Goal: Task Accomplishment & Management: Complete application form

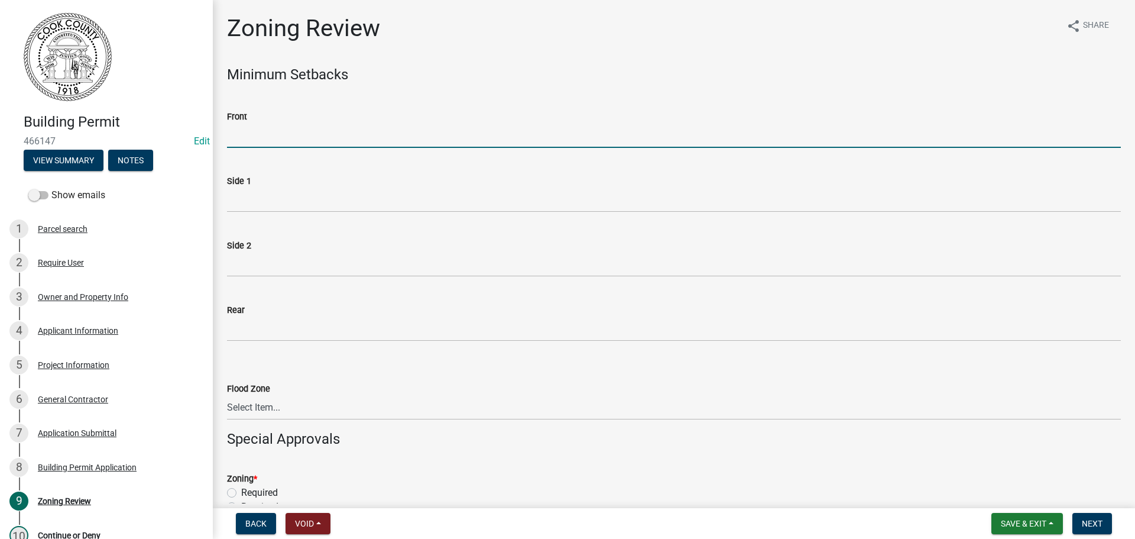
click at [259, 134] on input "Front" at bounding box center [674, 136] width 894 height 24
type input "70"
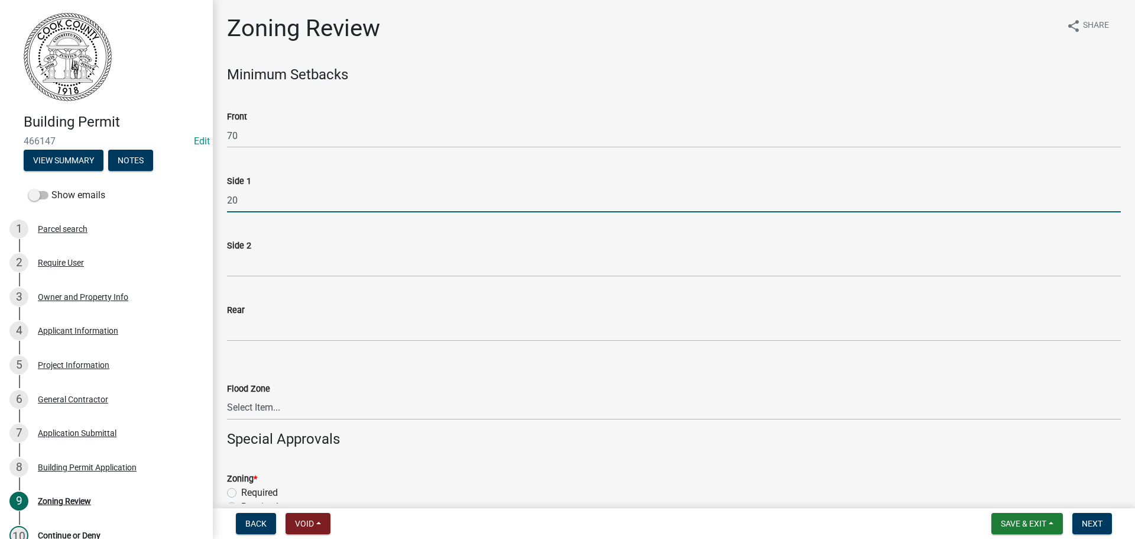
type input "20"
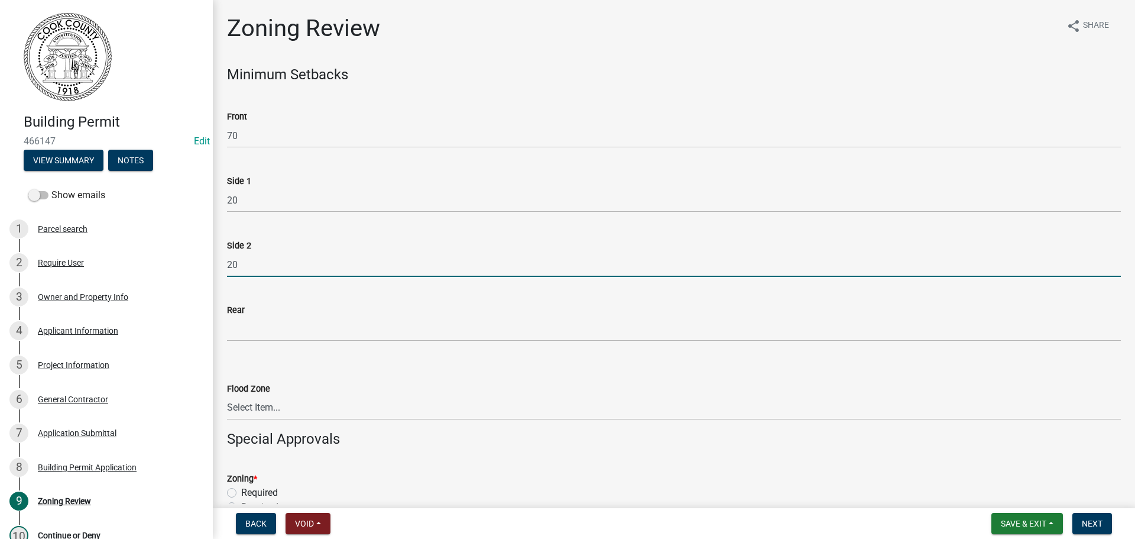
type input "20"
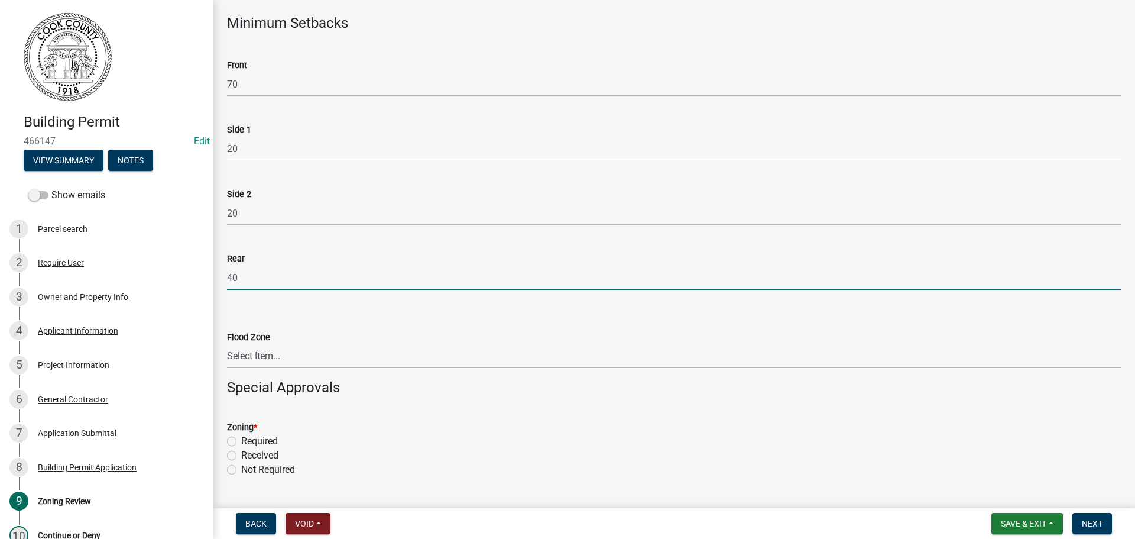
scroll to position [118, 0]
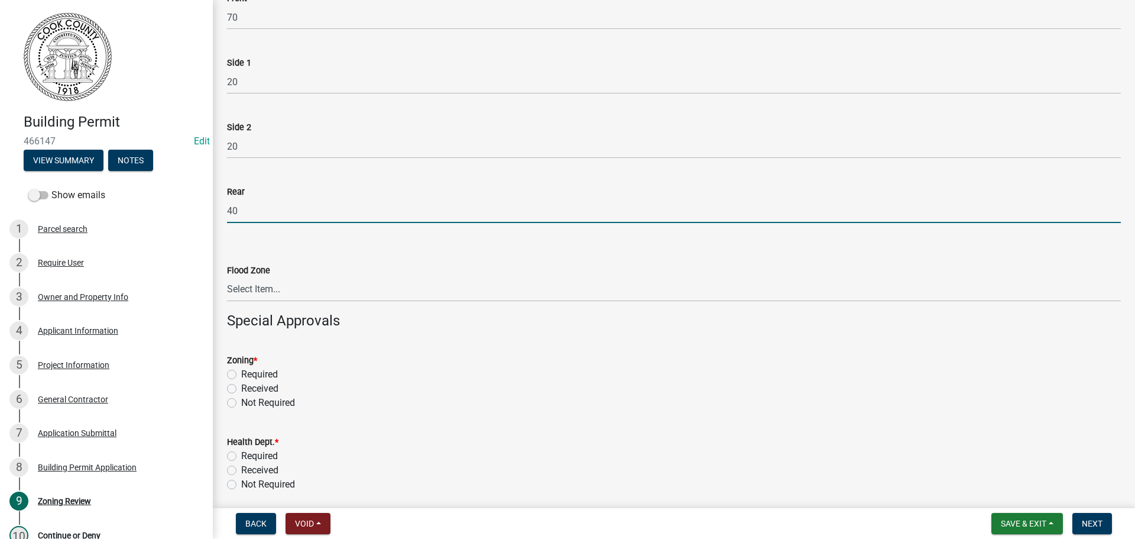
type input "40"
click at [256, 284] on select "Select Item... In Flood Zone Not In Flood Zone" at bounding box center [674, 289] width 894 height 24
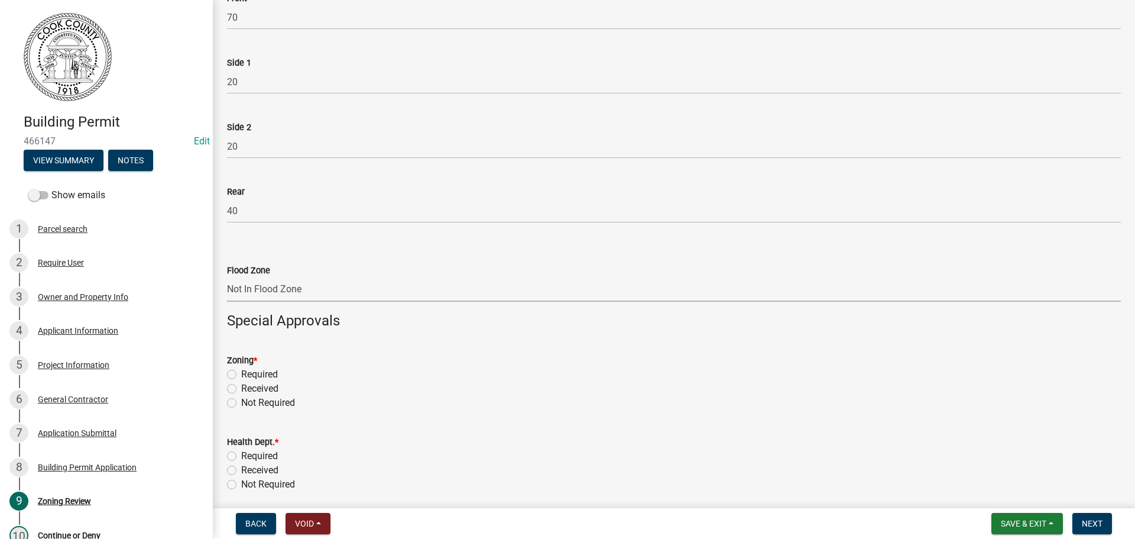
click at [227, 277] on select "Select Item... In Flood Zone Not In Flood Zone" at bounding box center [674, 289] width 894 height 24
select select "15c07a4b-bbe1-4e02-bfa8-0d747ace02e2"
click at [241, 374] on label "Required" at bounding box center [259, 374] width 37 height 14
click at [241, 374] on input "Required" at bounding box center [245, 371] width 8 height 8
radio input "true"
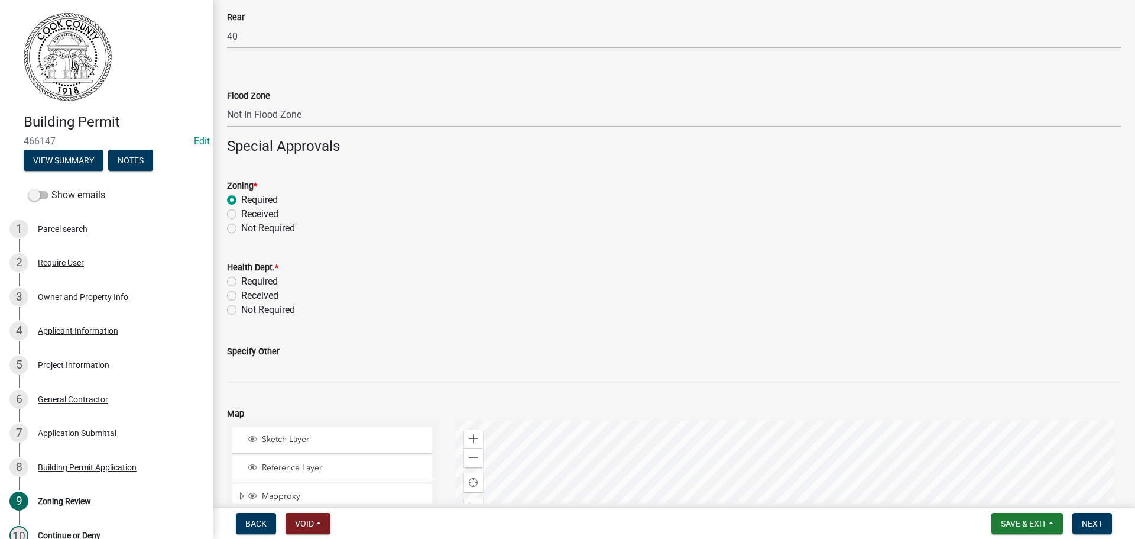
scroll to position [296, 0]
click at [241, 276] on label "Required" at bounding box center [259, 278] width 37 height 14
click at [241, 276] on input "Required" at bounding box center [245, 275] width 8 height 8
radio input "true"
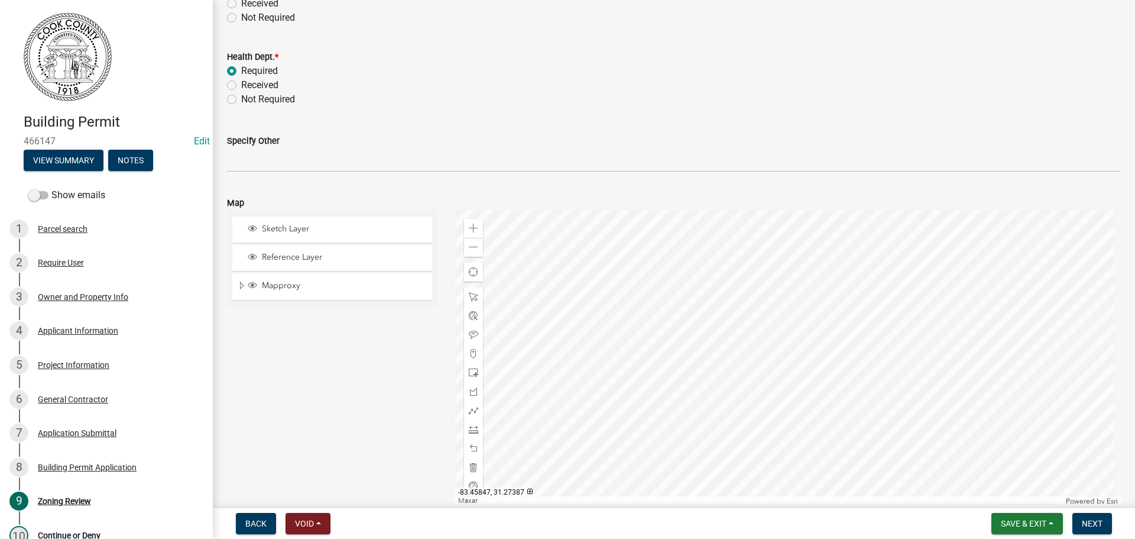
scroll to position [562, 0]
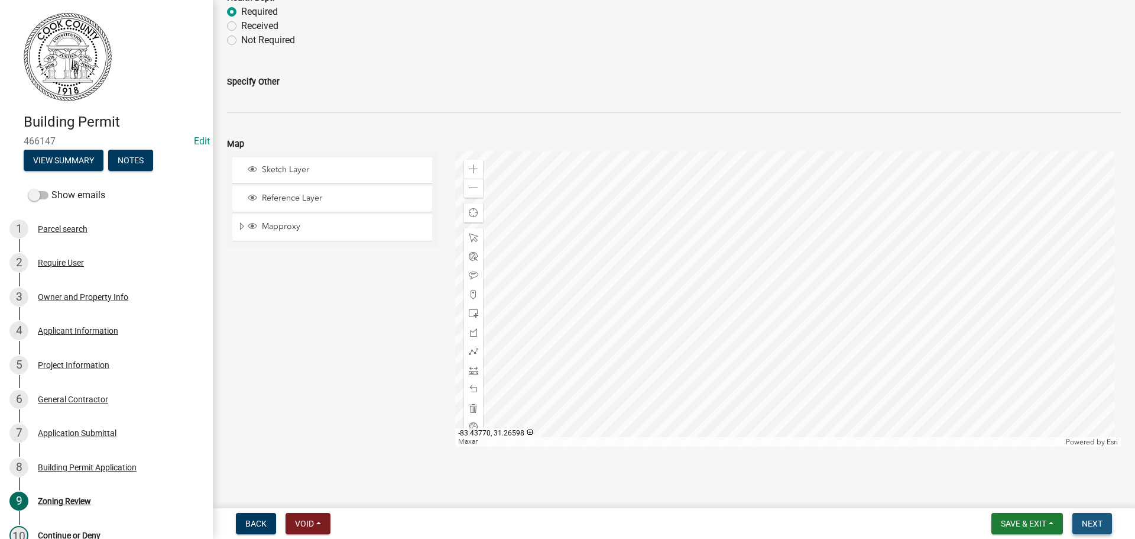
click at [1094, 525] on span "Next" at bounding box center [1092, 523] width 21 height 9
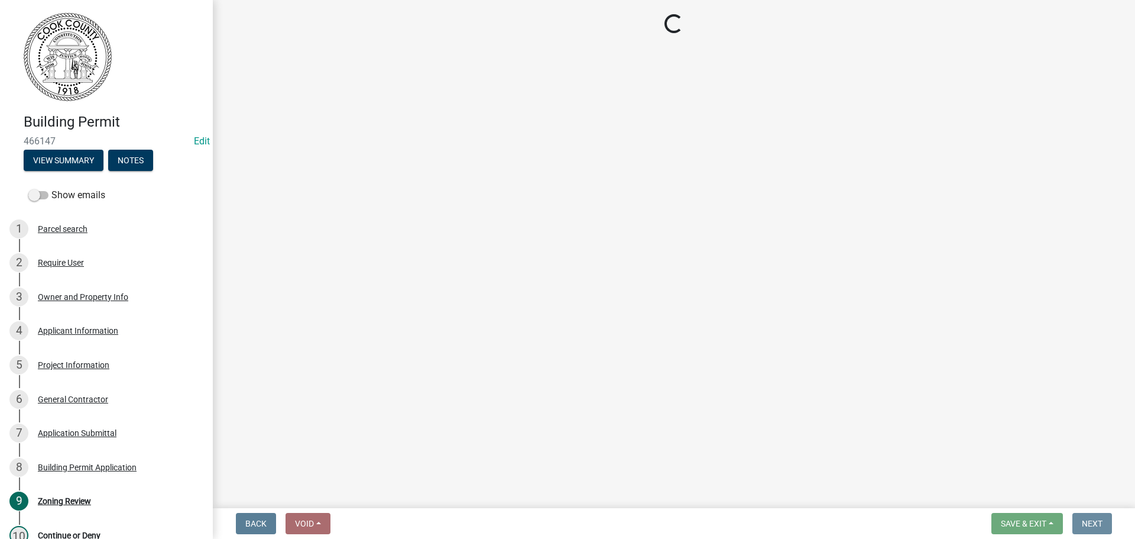
scroll to position [0, 0]
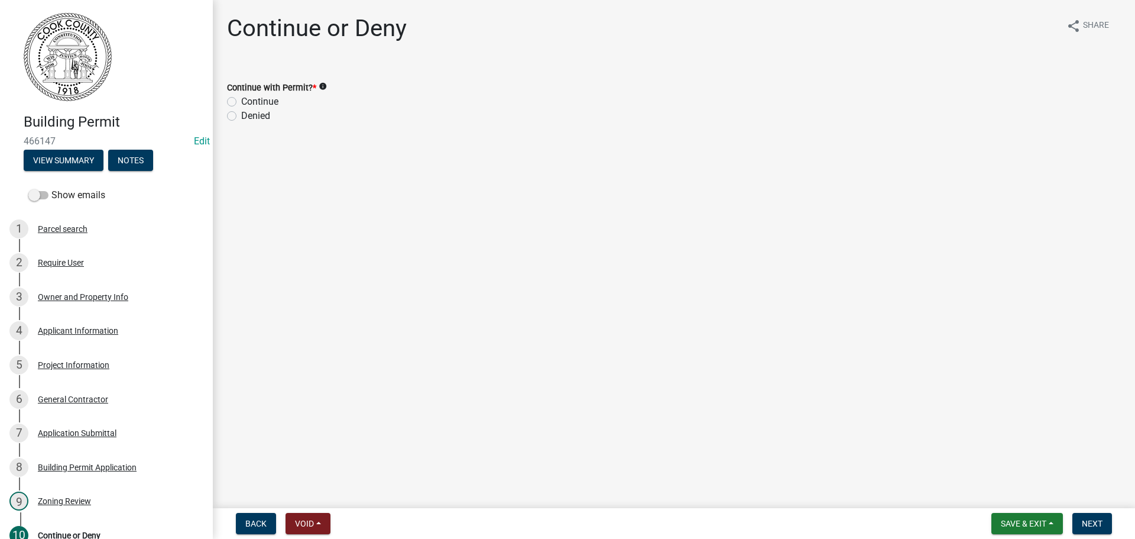
click at [241, 99] on label "Continue" at bounding box center [259, 102] width 37 height 14
click at [241, 99] on input "Continue" at bounding box center [245, 99] width 8 height 8
radio input "true"
click at [1096, 523] on span "Next" at bounding box center [1092, 523] width 21 height 9
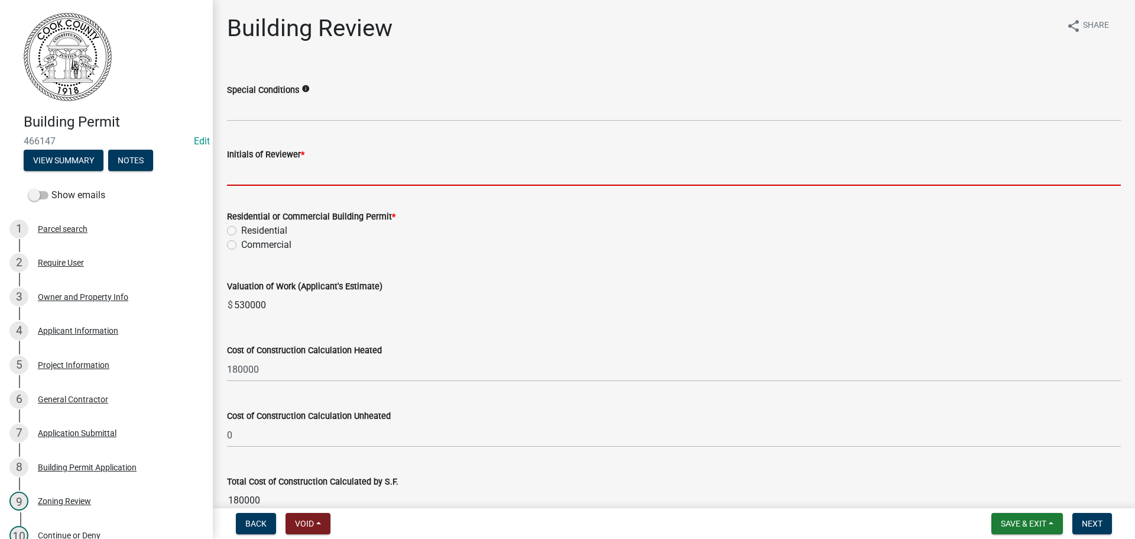
click at [248, 174] on input "Initials of Reviewer *" at bounding box center [674, 173] width 894 height 24
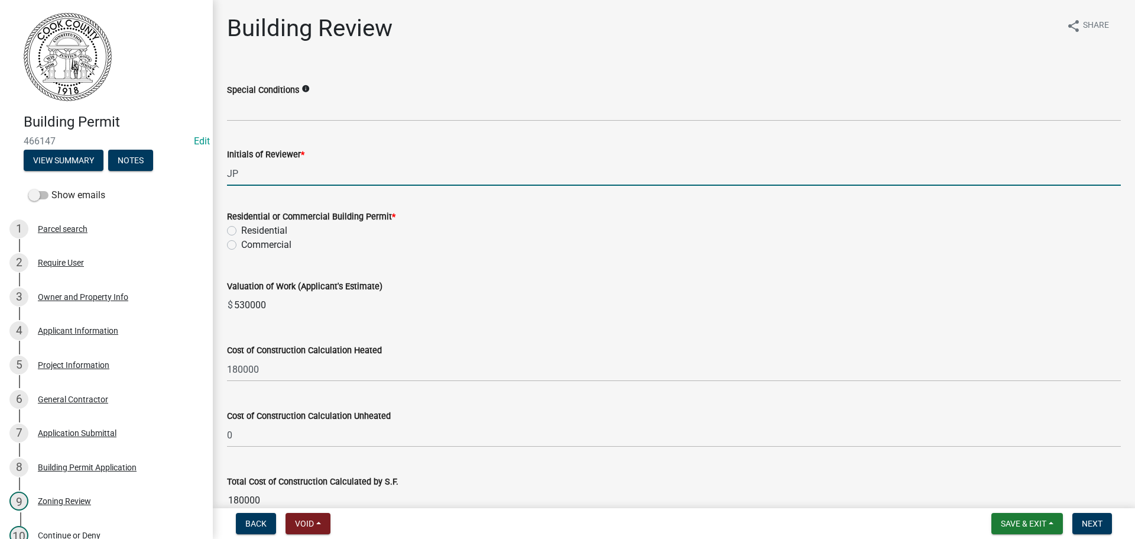
type input "JP"
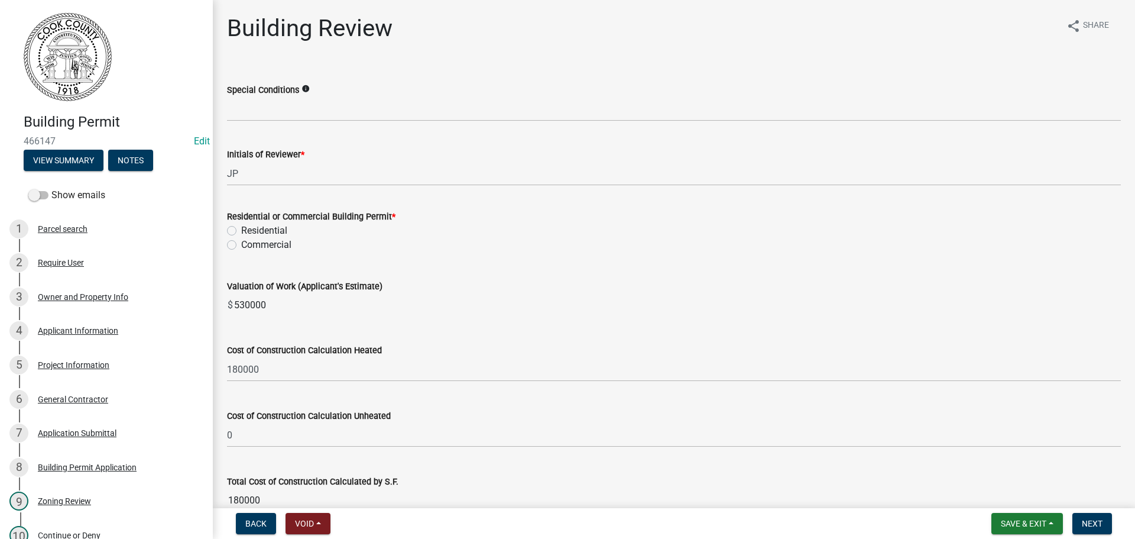
click at [225, 225] on div "Residential or Commercial Building Permit * Residential Commercial" at bounding box center [674, 223] width 912 height 57
click at [241, 233] on label "Residential" at bounding box center [264, 231] width 46 height 14
click at [241, 231] on input "Residential" at bounding box center [245, 228] width 8 height 8
radio input "true"
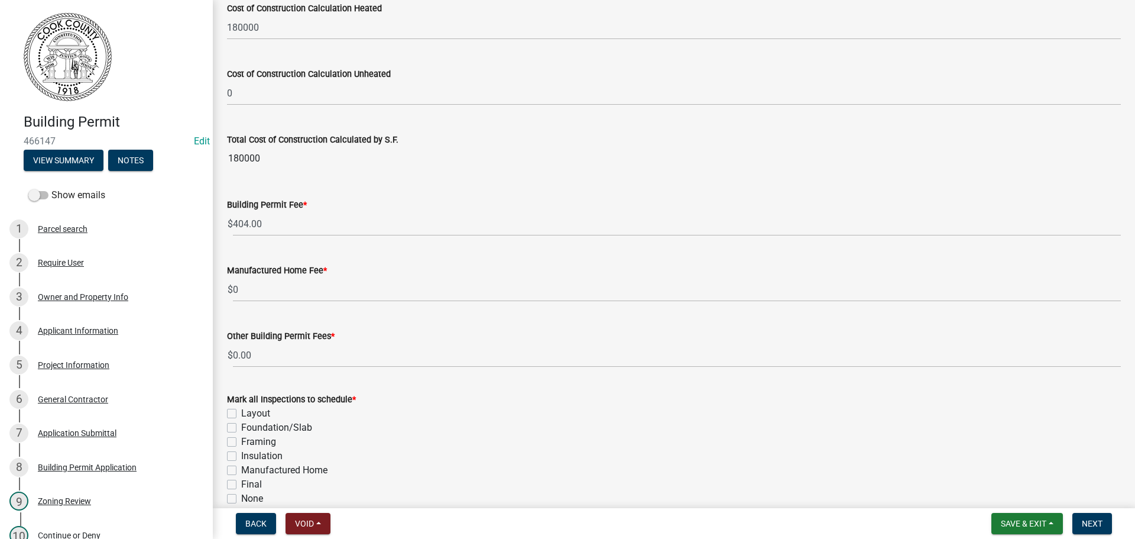
scroll to position [401, 0]
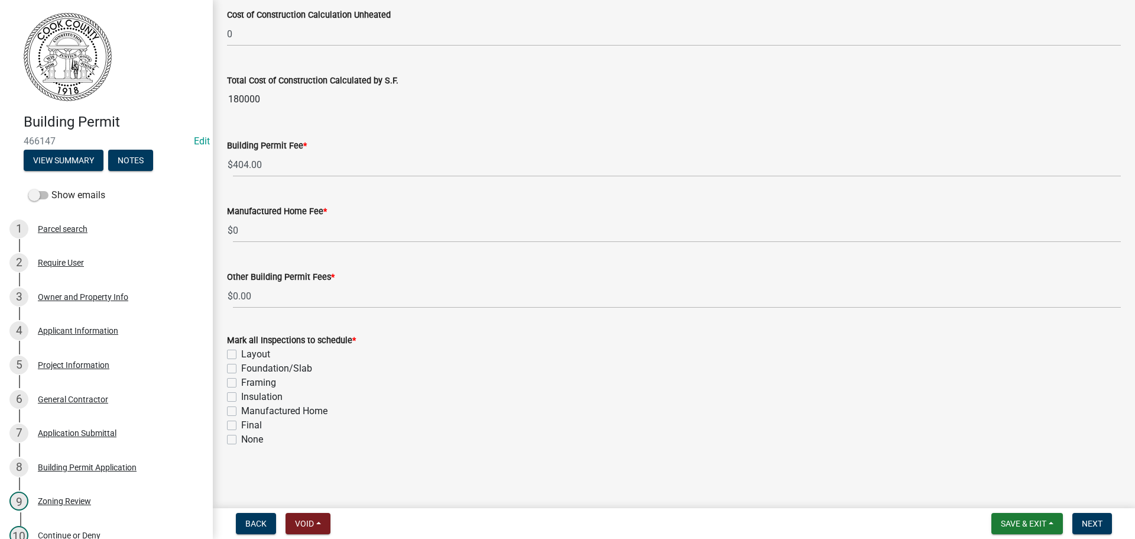
click at [241, 354] on label "Layout" at bounding box center [255, 354] width 29 height 14
click at [241, 354] on input "Layout" at bounding box center [245, 351] width 8 height 8
checkbox input "true"
checkbox input "false"
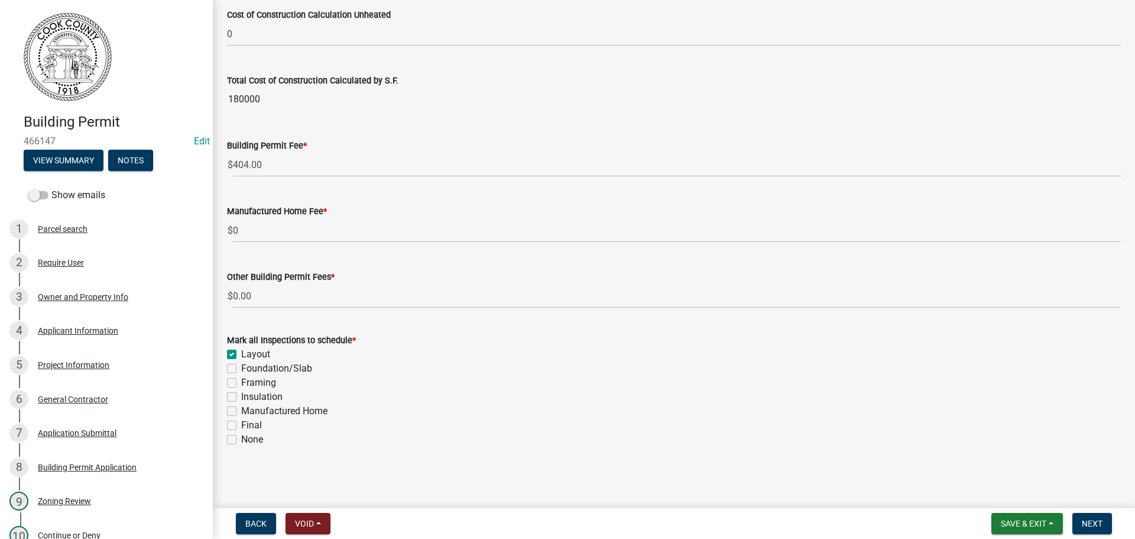
checkbox input "false"
click at [241, 370] on label "Foundation/Slab" at bounding box center [276, 368] width 71 height 14
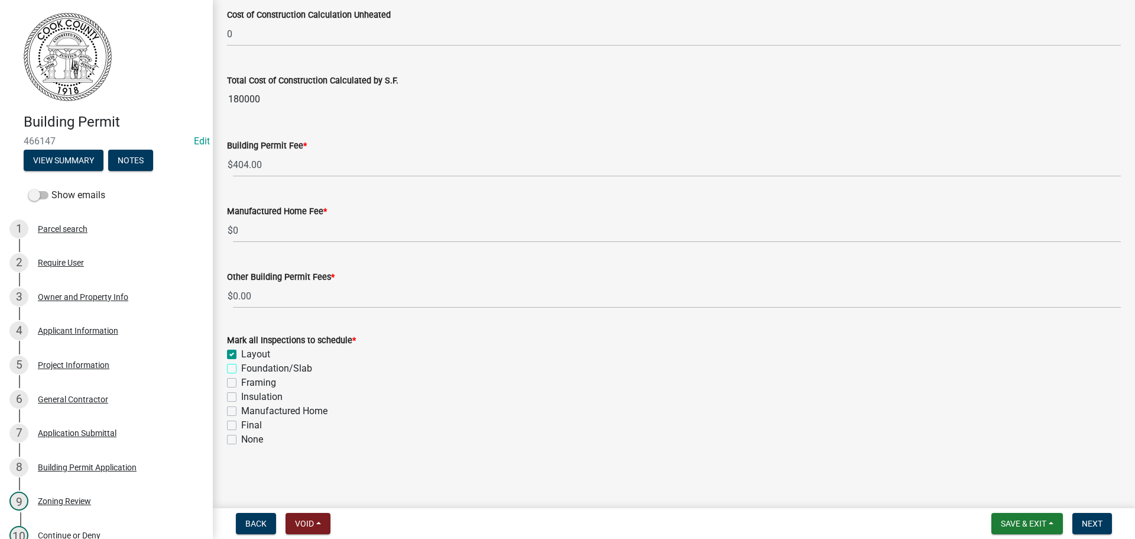
click at [241, 369] on input "Foundation/Slab" at bounding box center [245, 365] width 8 height 8
checkbox input "true"
checkbox input "false"
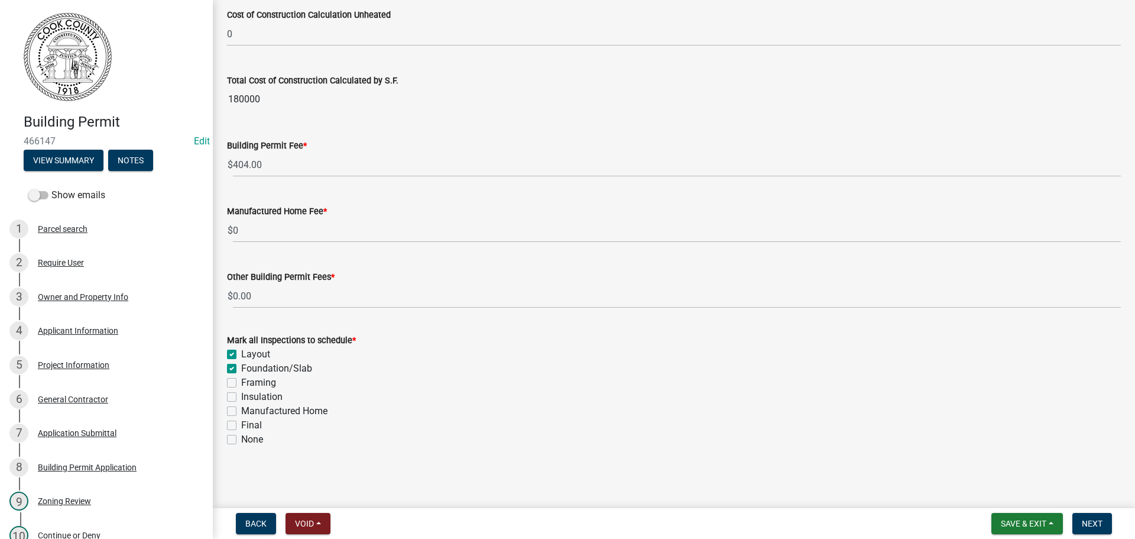
checkbox input "false"
click at [241, 382] on label "Framing" at bounding box center [258, 383] width 35 height 14
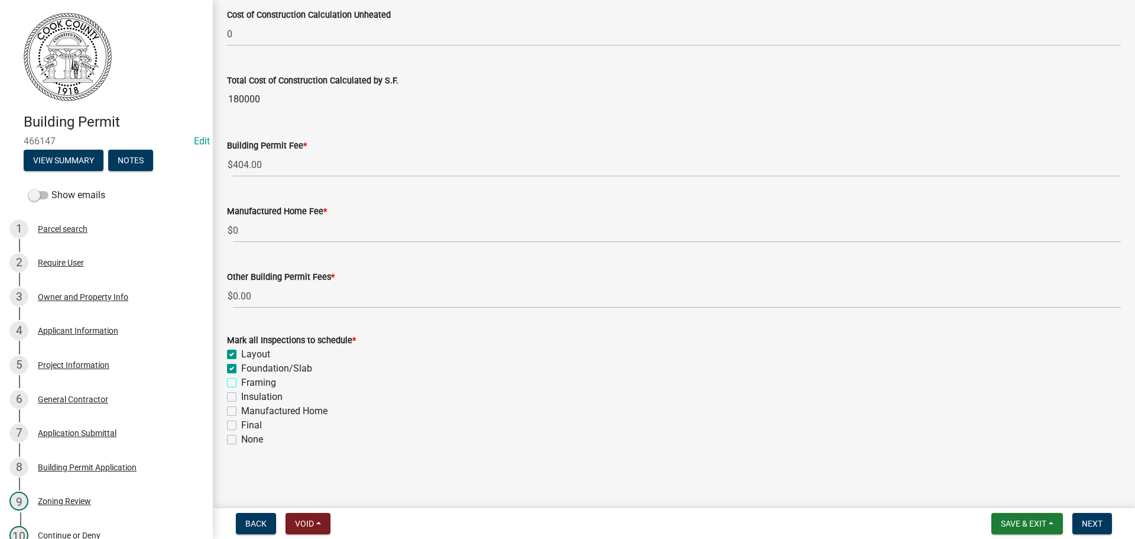
click at [241, 382] on input "Framing" at bounding box center [245, 380] width 8 height 8
checkbox input "true"
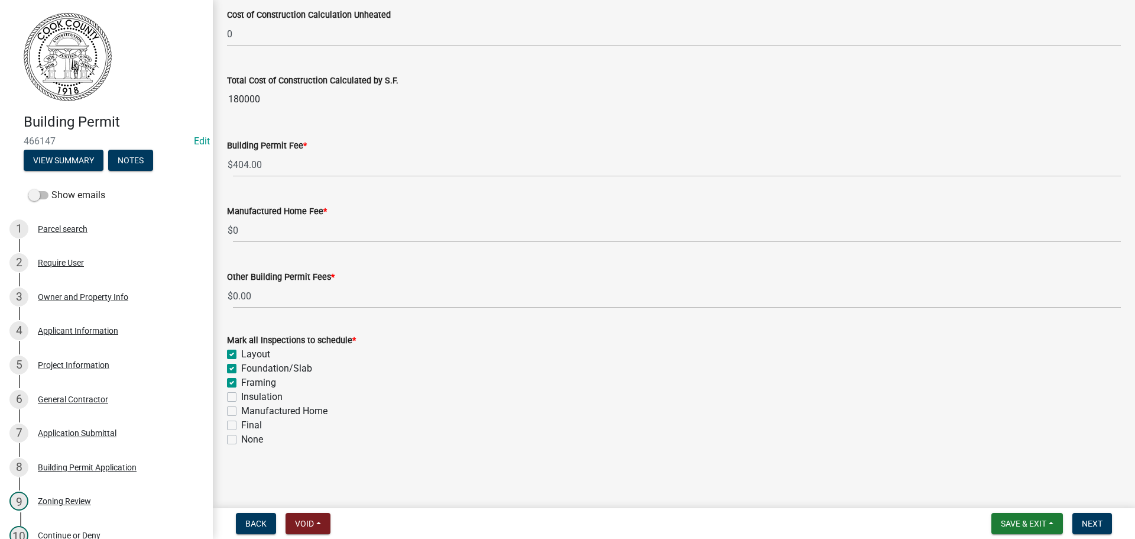
checkbox input "false"
drag, startPoint x: 228, startPoint y: 395, endPoint x: 241, endPoint y: 410, distance: 20.1
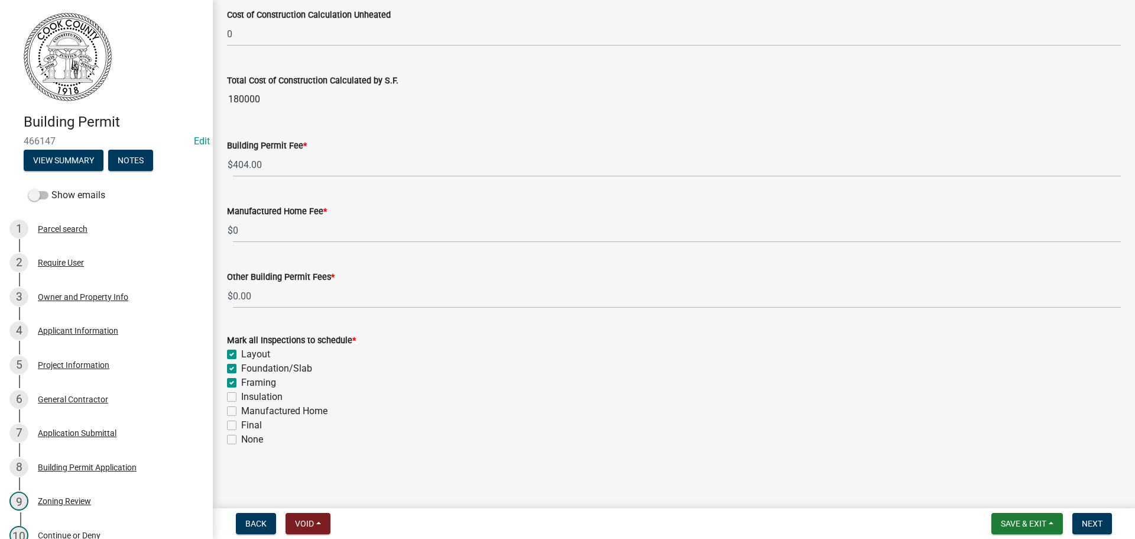
click at [241, 396] on label "Insulation" at bounding box center [261, 397] width 41 height 14
click at [241, 396] on input "Insulation" at bounding box center [245, 394] width 8 height 8
checkbox input "true"
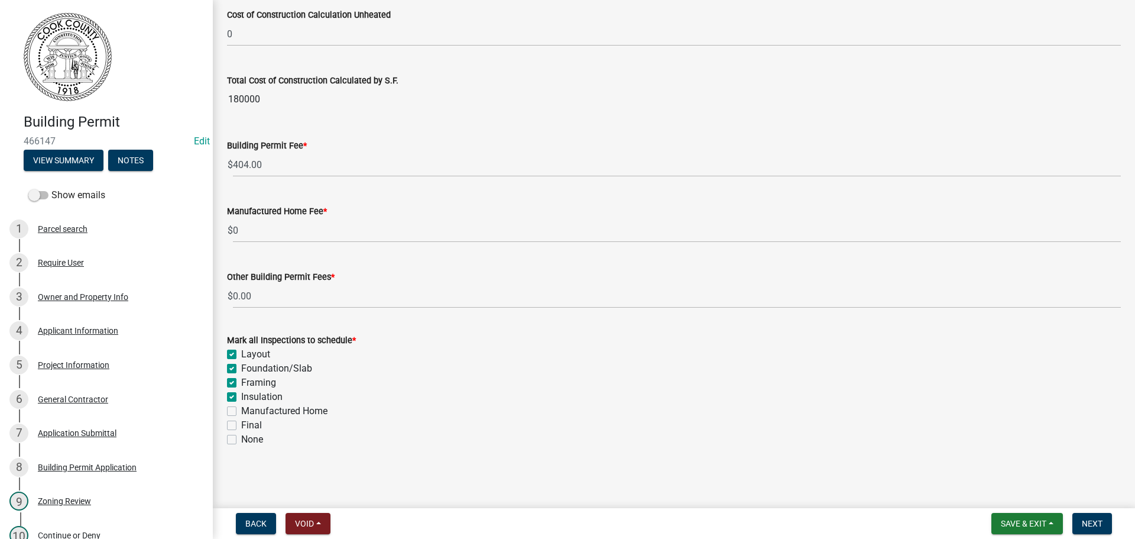
checkbox input "true"
checkbox input "false"
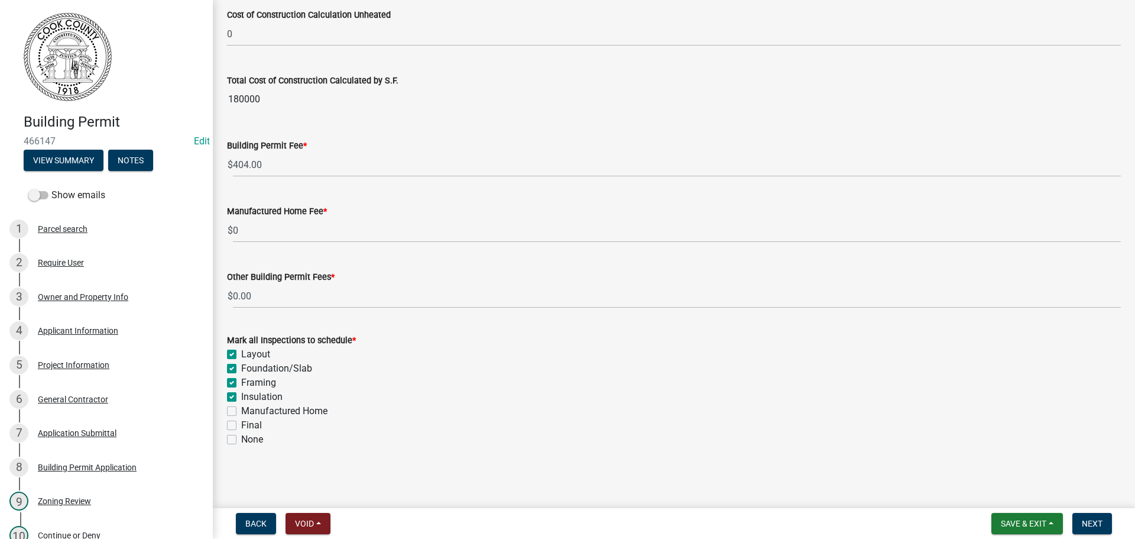
click at [241, 424] on label "Final" at bounding box center [251, 425] width 21 height 14
click at [241, 424] on input "Final" at bounding box center [245, 422] width 8 height 8
checkbox input "true"
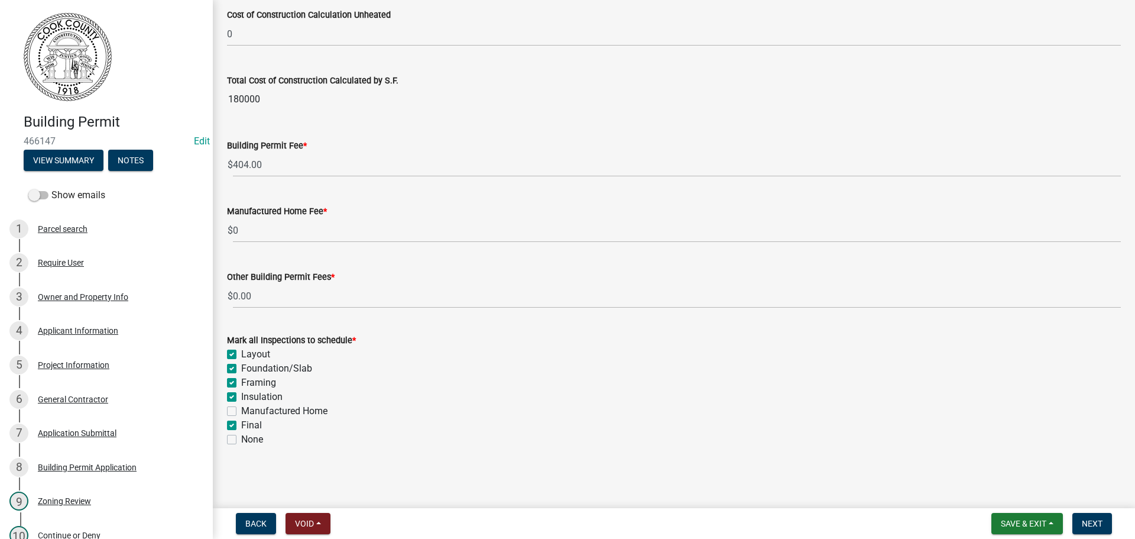
checkbox input "true"
checkbox input "false"
checkbox input "true"
checkbox input "false"
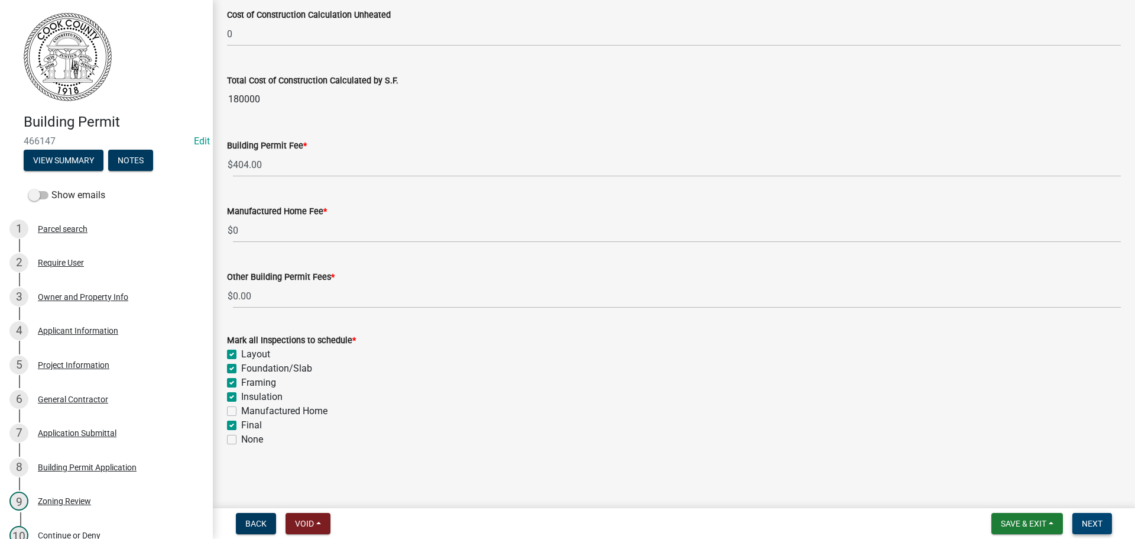
click at [1089, 525] on span "Next" at bounding box center [1092, 523] width 21 height 9
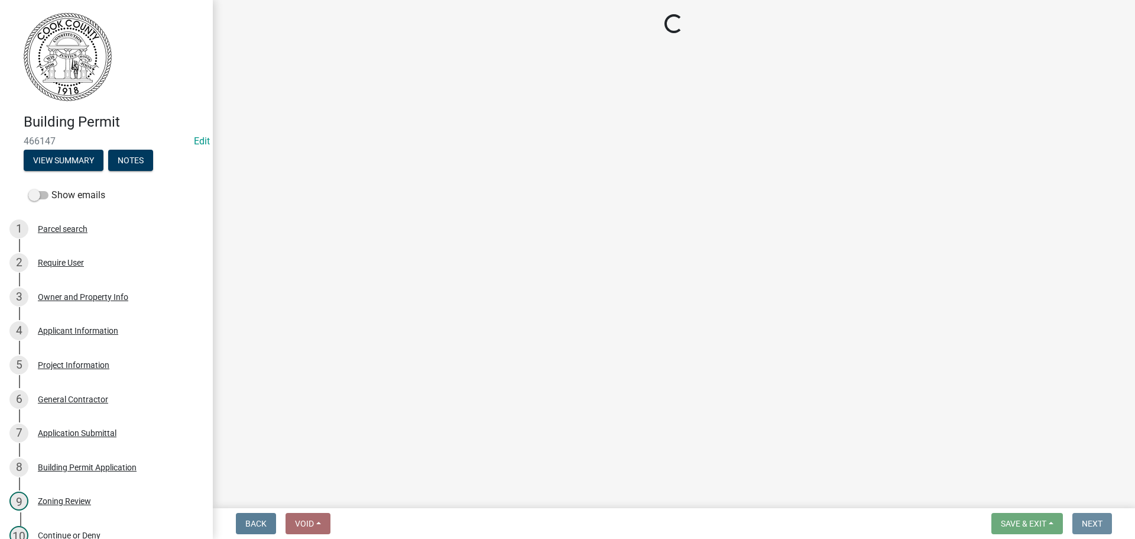
scroll to position [0, 0]
select select "3: 3"
